Goal: Check status: Check status

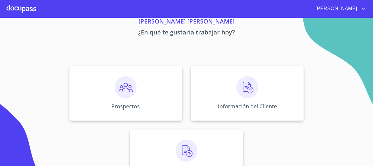
scroll to position [45, 0]
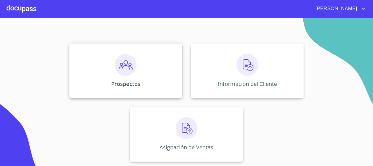
click at [128, 77] on div "Prospectos" at bounding box center [125, 70] width 113 height 55
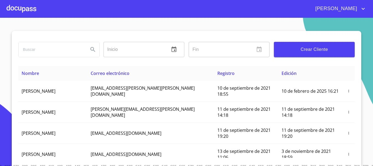
click at [54, 53] on input "search" at bounding box center [52, 49] width 66 height 15
click at [72, 46] on input "[PERSON_NAME]" at bounding box center [52, 49] width 66 height 15
type input "A"
click at [12, 7] on div at bounding box center [22, 8] width 30 height 17
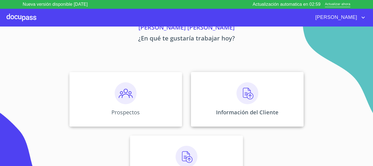
scroll to position [45, 0]
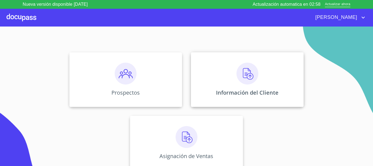
click at [231, 85] on div "Información del Cliente" at bounding box center [247, 79] width 113 height 55
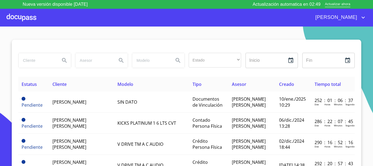
click at [45, 67] on input "search" at bounding box center [37, 60] width 37 height 15
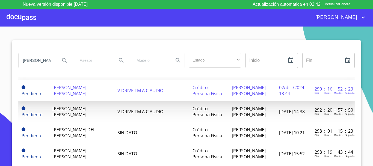
scroll to position [55, 0]
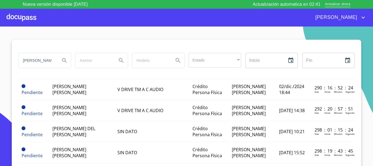
type input "[PERSON_NAME]"
click at [61, 58] on icon "Search" at bounding box center [64, 60] width 7 height 7
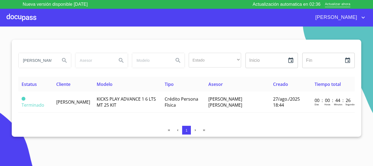
scroll to position [0, 0]
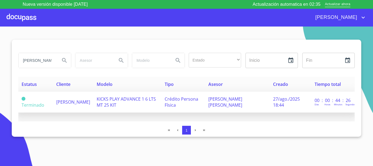
click at [150, 104] on td "KICKS PLAY ADVANCE 1 6 LTS MT 25 KIT" at bounding box center [127, 102] width 68 height 21
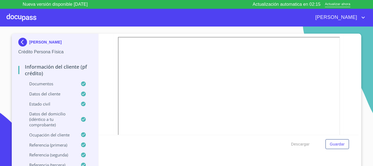
scroll to position [301, 0]
